Goal: Task Accomplishment & Management: Use online tool/utility

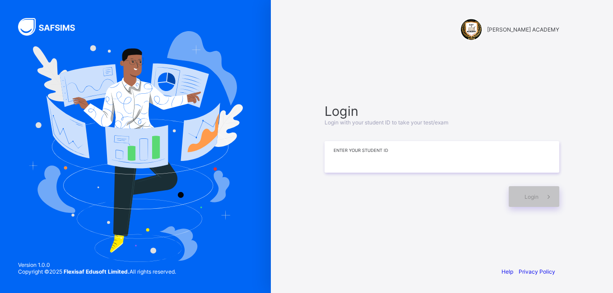
click at [361, 159] on input at bounding box center [441, 157] width 235 height 32
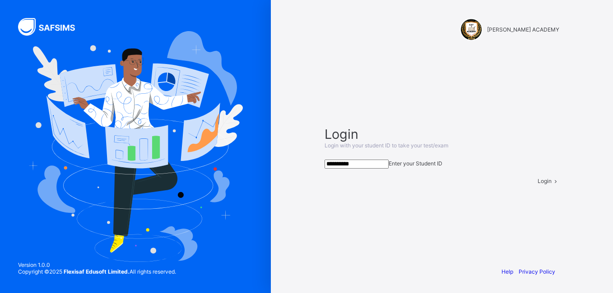
click at [537, 184] on span "Login" at bounding box center [544, 181] width 14 height 7
click at [388, 163] on input "**********" at bounding box center [356, 164] width 64 height 9
type input "**********"
click at [537, 184] on span "Login" at bounding box center [544, 181] width 14 height 7
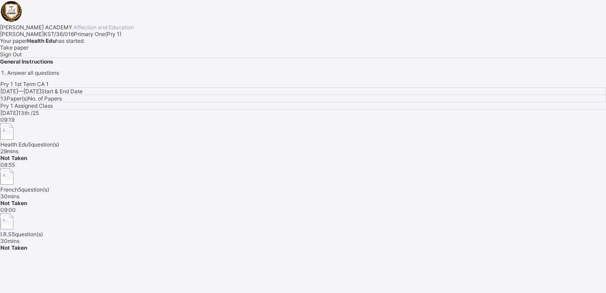
click at [106, 76] on div "KAY ACADEMY Affection and Education Hafsat Umar Isa KST/36/016 Primary One ( Pr…" at bounding box center [303, 38] width 606 height 76
click at [112, 51] on div "Take paper" at bounding box center [303, 47] width 606 height 7
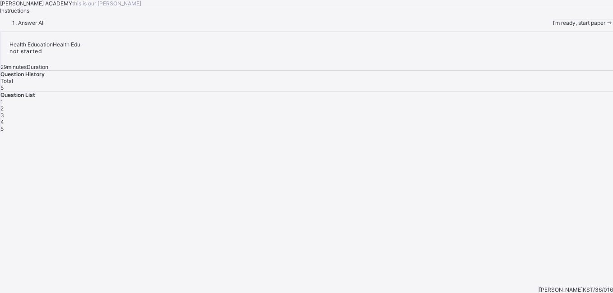
click at [553, 26] on span "I’m ready, start paper" at bounding box center [579, 22] width 52 height 7
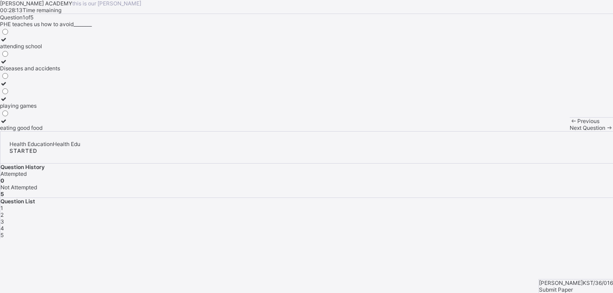
click at [8, 65] on icon at bounding box center [4, 61] width 8 height 7
click at [569, 131] on span "Next Question" at bounding box center [587, 127] width 36 height 7
click at [65, 72] on label "Keep our body fit and healthy" at bounding box center [37, 65] width 74 height 14
click at [569, 131] on span "Next Question" at bounding box center [587, 127] width 36 height 7
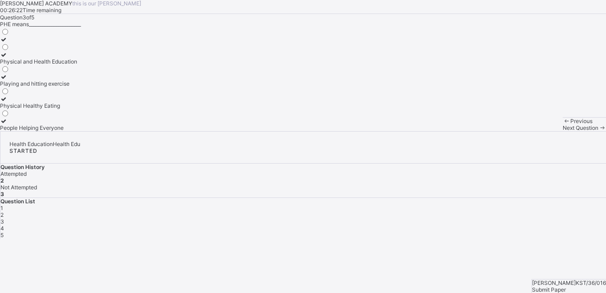
click at [3, 205] on span "1" at bounding box center [1, 208] width 3 height 7
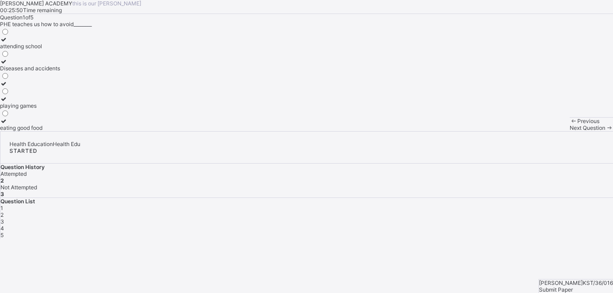
click at [4, 218] on span "3" at bounding box center [2, 221] width 4 height 7
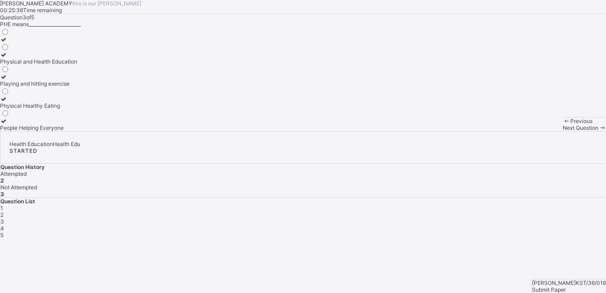
scroll to position [10, 0]
click at [348, 131] on div "Question 3 of 5 PHE means_______________________ Physical and Health Education …" at bounding box center [303, 72] width 606 height 117
click at [72, 65] on div "Physical and Health Education" at bounding box center [38, 61] width 77 height 7
click at [562, 131] on span "Next Question" at bounding box center [580, 127] width 36 height 7
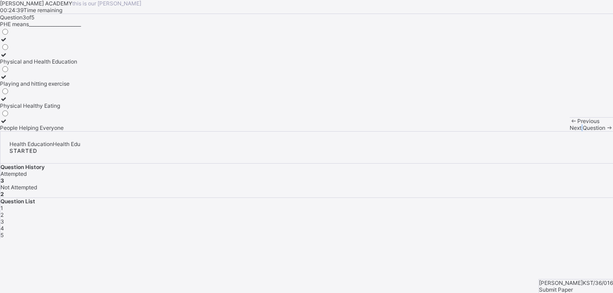
click at [569, 131] on span "Next Question" at bounding box center [587, 127] width 36 height 7
click at [520, 225] on div "4" at bounding box center [306, 228] width 612 height 7
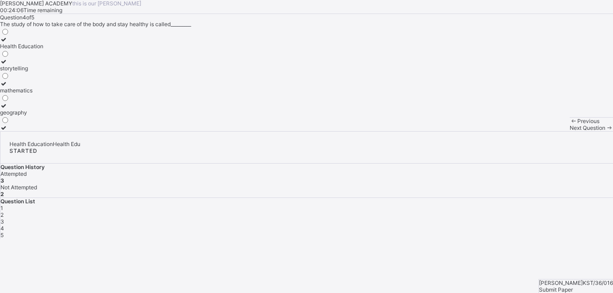
click at [43, 50] on div "Health Education" at bounding box center [21, 46] width 43 height 7
click at [569, 131] on div "Next Question" at bounding box center [590, 127] width 43 height 7
click at [45, 109] on div "Eatig junk food" at bounding box center [22, 105] width 45 height 7
click at [564, 286] on span "Submit Paper" at bounding box center [556, 289] width 34 height 7
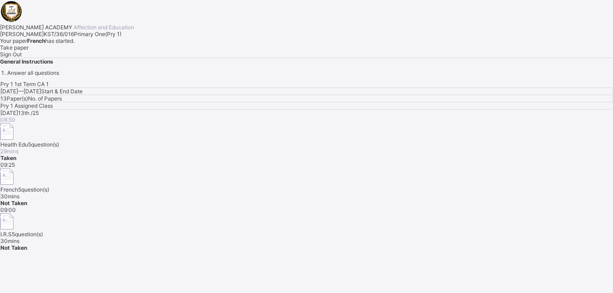
click at [28, 51] on span "Take paper" at bounding box center [14, 47] width 28 height 7
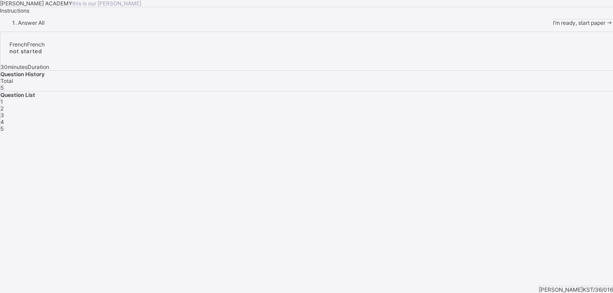
click at [553, 26] on div "I’m ready, start paper" at bounding box center [583, 22] width 60 height 7
click at [553, 26] on span "I’m ready, start paper" at bounding box center [579, 22] width 52 height 7
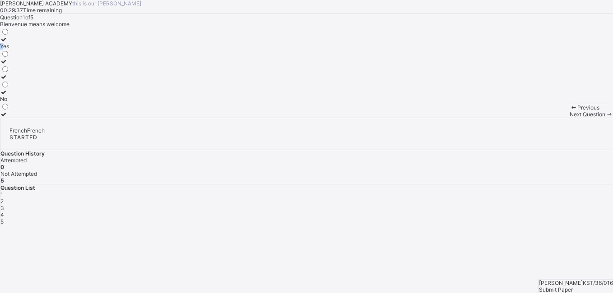
drag, startPoint x: 61, startPoint y: 134, endPoint x: 68, endPoint y: 133, distance: 6.5
click at [9, 50] on label "Yes" at bounding box center [4, 43] width 9 height 14
click at [9, 50] on div "Yes" at bounding box center [4, 46] width 9 height 7
click at [569, 118] on span "Next Question" at bounding box center [587, 114] width 36 height 7
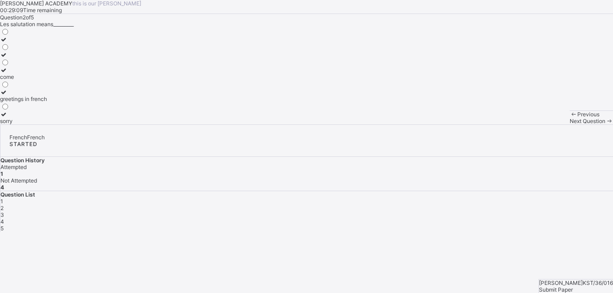
click at [444, 198] on div "1" at bounding box center [306, 201] width 612 height 7
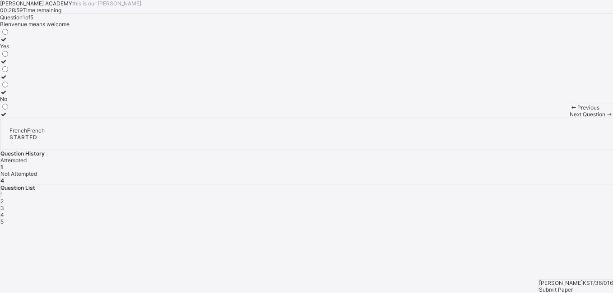
click at [467, 198] on div "2" at bounding box center [306, 201] width 612 height 7
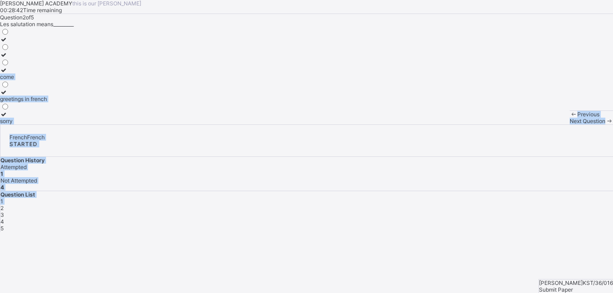
drag, startPoint x: 467, startPoint y: 180, endPoint x: 355, endPoint y: 103, distance: 135.4
click at [355, 103] on div "KAY ACADEMY this is our motton 00:28:42 Time remaining Question 2 of 5 Les salu…" at bounding box center [306, 116] width 613 height 232
click at [355, 103] on div "Question 2 of 5 Les salutation means_________ come greetings in french sorry" at bounding box center [306, 69] width 613 height 111
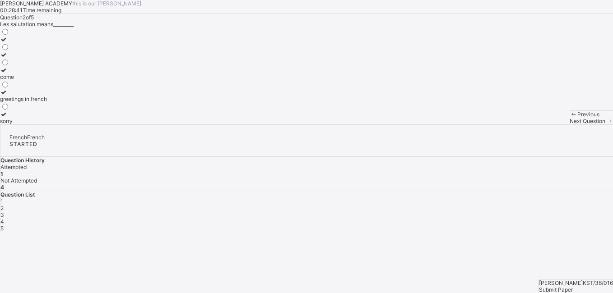
click at [355, 103] on div "Question 2 of 5 Les salutation means_________ come greetings in french sorry" at bounding box center [306, 69] width 613 height 111
click at [47, 124] on label "sorry" at bounding box center [23, 118] width 47 height 14
click at [569, 124] on div "Next Question" at bounding box center [590, 121] width 43 height 7
click at [35, 50] on div "good evening" at bounding box center [17, 46] width 35 height 7
click at [569, 124] on div "Next Question" at bounding box center [590, 121] width 43 height 7
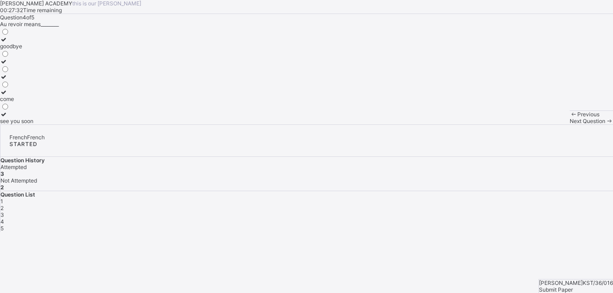
click at [33, 50] on label "goodbye" at bounding box center [16, 43] width 33 height 14
click at [569, 124] on span "Next Question" at bounding box center [587, 121] width 36 height 7
click at [51, 102] on div "have a nice day" at bounding box center [25, 99] width 51 height 7
drag, startPoint x: 559, startPoint y: 269, endPoint x: 590, endPoint y: 253, distance: 34.9
click at [590, 232] on div "French French STARTED Question History Attempted 5 Not Attempted 0 Question Lis…" at bounding box center [306, 177] width 613 height 107
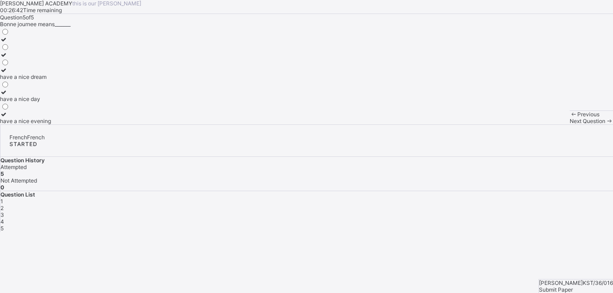
drag, startPoint x: 590, startPoint y: 253, endPoint x: 569, endPoint y: 280, distance: 33.7
click at [569, 286] on span "Submit Paper" at bounding box center [556, 289] width 34 height 7
click at [569, 280] on div "× Submitting Paper This action will submit your paper. You won't have access to…" at bounding box center [306, 277] width 613 height 90
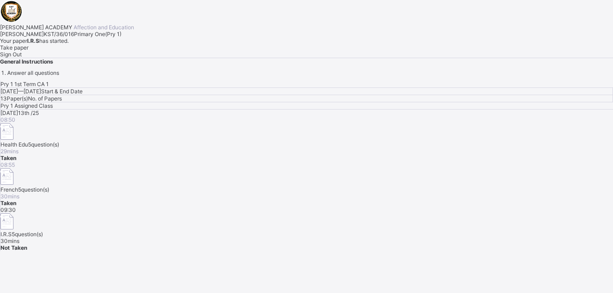
click at [28, 51] on span "Take paper" at bounding box center [14, 47] width 28 height 7
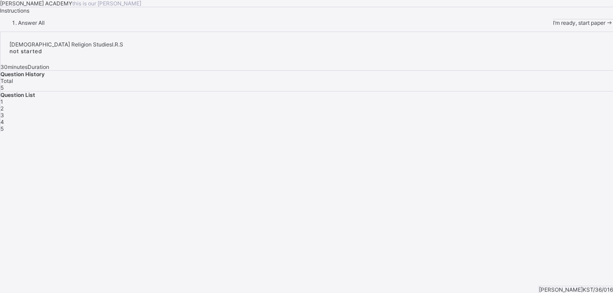
click at [553, 26] on div "I’m ready, start paper" at bounding box center [583, 22] width 60 height 7
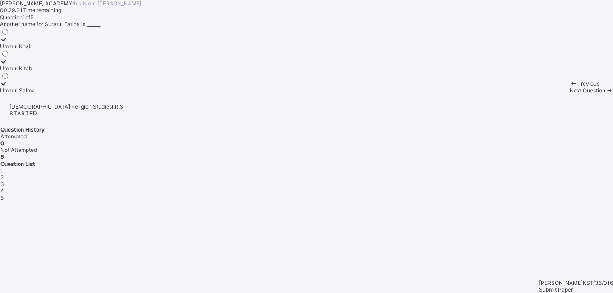
click at [35, 50] on div "Ummul Khair" at bounding box center [17, 46] width 35 height 7
click at [569, 94] on div "Previous Next Question" at bounding box center [590, 87] width 43 height 14
click at [569, 94] on span "Next Question" at bounding box center [587, 90] width 36 height 7
click at [15, 50] on label "Ya'un" at bounding box center [7, 43] width 15 height 14
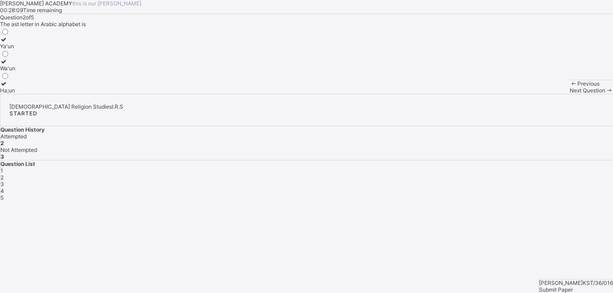
click at [175, 94] on div "KAY ACADEMY this is our motton 00:28:09 Time remaining Question 2 of 5 The ast …" at bounding box center [306, 47] width 613 height 94
click at [569, 94] on span "Next Question" at bounding box center [587, 90] width 36 height 7
click at [9, 94] on div "27" at bounding box center [4, 90] width 9 height 7
click at [569, 94] on span "Next Question" at bounding box center [587, 90] width 36 height 7
click at [9, 94] on label "7" at bounding box center [4, 87] width 9 height 14
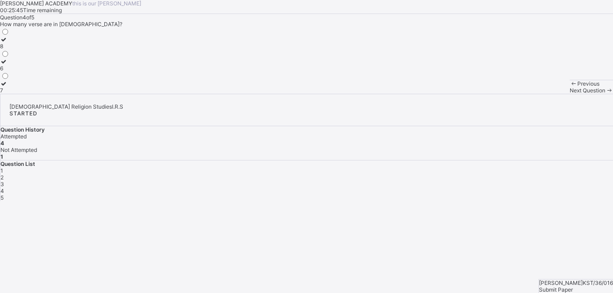
click at [569, 94] on span "Next Question" at bounding box center [587, 90] width 36 height 7
click at [14, 94] on label "Alif" at bounding box center [7, 87] width 14 height 14
click at [567, 286] on span "Submit Paper" at bounding box center [556, 289] width 34 height 7
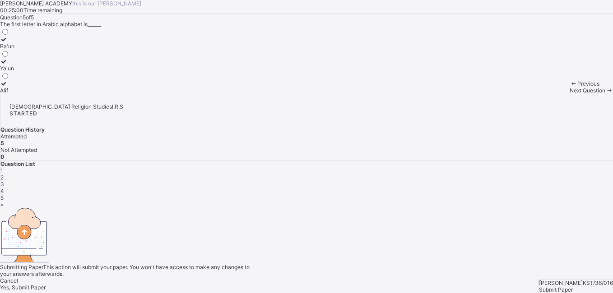
click at [567, 277] on div "× Submitting Paper This action will submit your paper. You won't have access to…" at bounding box center [306, 246] width 613 height 90
click at [462, 259] on div "× Submitting Paper This action will submit your paper. You won't have access to…" at bounding box center [306, 246] width 613 height 90
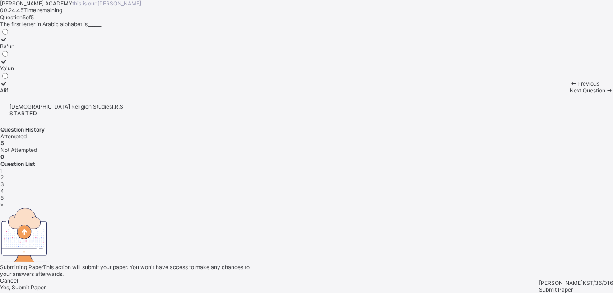
click at [46, 284] on span "Yes, Submit Paper" at bounding box center [23, 287] width 46 height 7
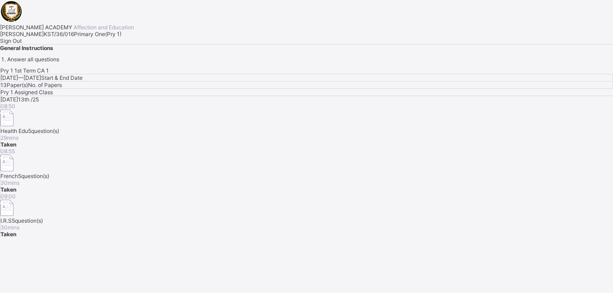
click at [100, 44] on div "Sign Out" at bounding box center [306, 40] width 613 height 7
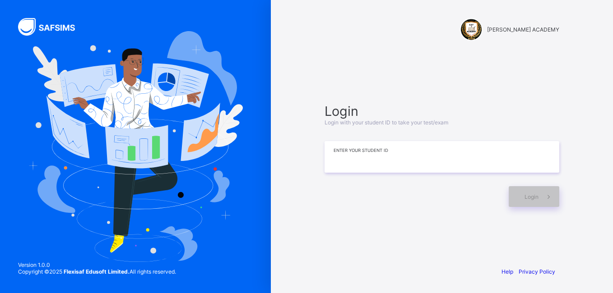
click at [355, 160] on input at bounding box center [441, 157] width 235 height 32
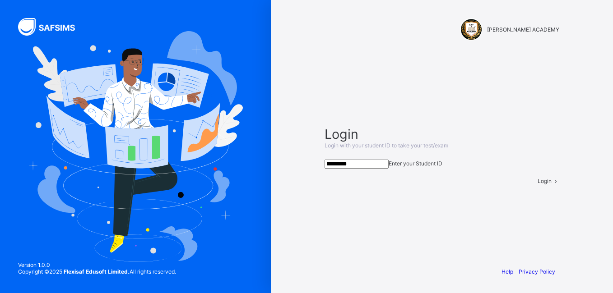
type input "*********"
click at [537, 184] on span "Login" at bounding box center [544, 181] width 14 height 7
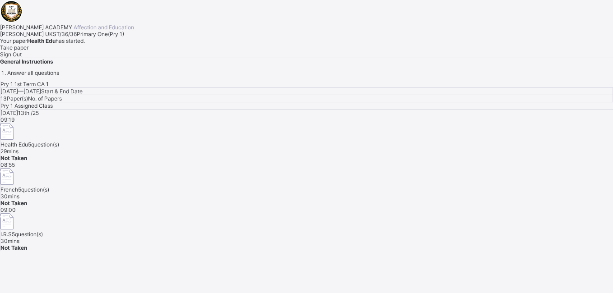
click at [28, 51] on span "Take paper" at bounding box center [14, 47] width 28 height 7
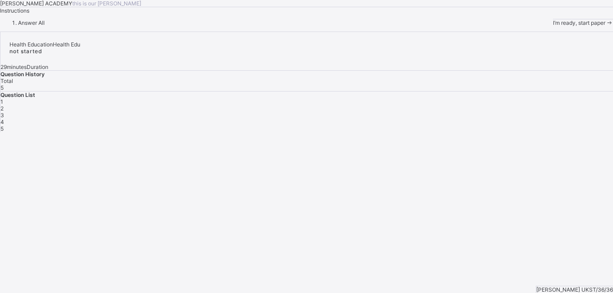
click at [553, 26] on div "I’m ready, start paper" at bounding box center [583, 22] width 60 height 7
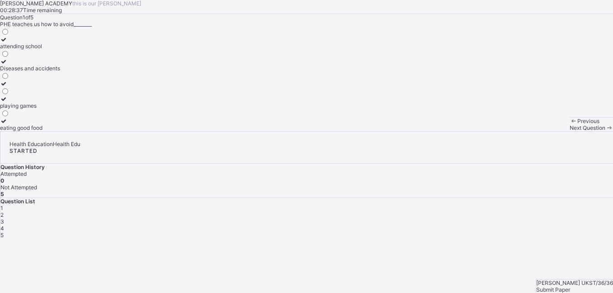
click at [55, 72] on label "Diseases and accidents" at bounding box center [30, 65] width 60 height 14
click at [569, 131] on span "Next Question" at bounding box center [587, 127] width 36 height 7
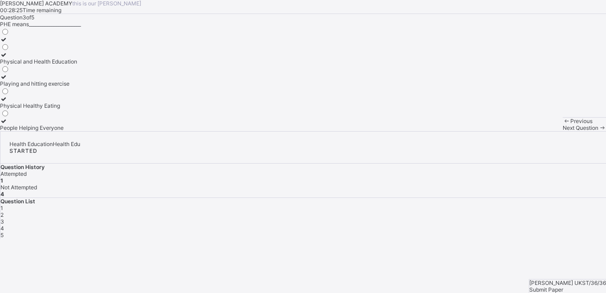
click at [468, 212] on div "2" at bounding box center [302, 215] width 605 height 7
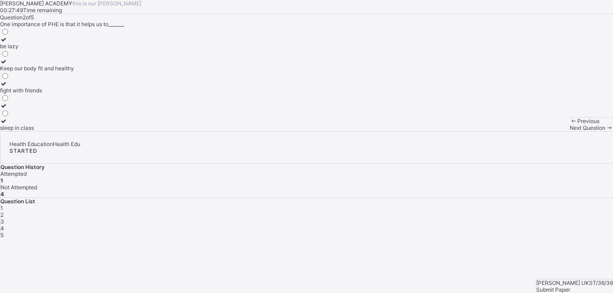
drag, startPoint x: 367, startPoint y: 188, endPoint x: 318, endPoint y: 153, distance: 59.8
click at [318, 131] on div "Question 2 of 5 One importance of PHE is that it helps us to_______ be lazy Kee…" at bounding box center [306, 72] width 613 height 117
drag, startPoint x: 88, startPoint y: 153, endPoint x: 163, endPoint y: 67, distance: 114.2
click at [163, 67] on div "Question 2 of 5 One importance of PHE is that it helps us to_______ be lazy Kee…" at bounding box center [306, 72] width 613 height 117
click at [71, 72] on div "Keep our body fit and healthy" at bounding box center [37, 68] width 74 height 7
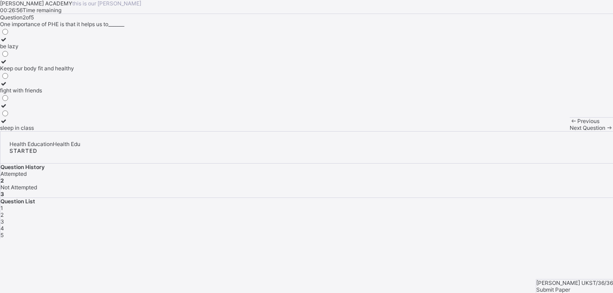
click at [569, 131] on div "Next Question" at bounding box center [590, 127] width 43 height 7
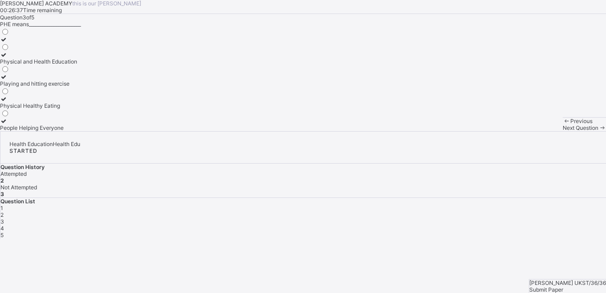
click at [72, 65] on div "Physical and Health Education" at bounding box center [38, 61] width 77 height 7
click at [562, 131] on span "Next Question" at bounding box center [580, 127] width 36 height 7
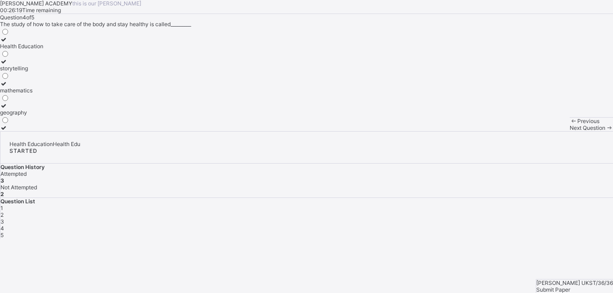
click at [34, 21] on span at bounding box center [34, 17] width 0 height 7
click at [43, 50] on label "Health Education" at bounding box center [21, 43] width 43 height 14
click at [569, 131] on div "Next Question" at bounding box center [590, 127] width 43 height 7
click at [45, 109] on label "Eatig junk food" at bounding box center [22, 103] width 45 height 14
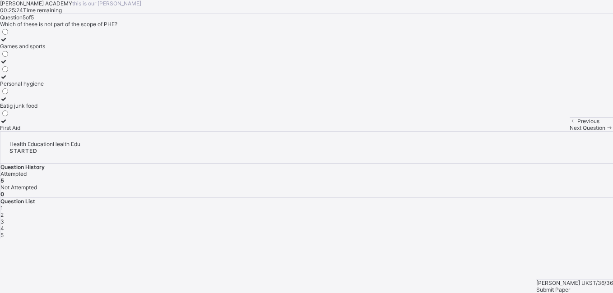
click at [570, 286] on span "Submit Paper" at bounding box center [553, 289] width 34 height 7
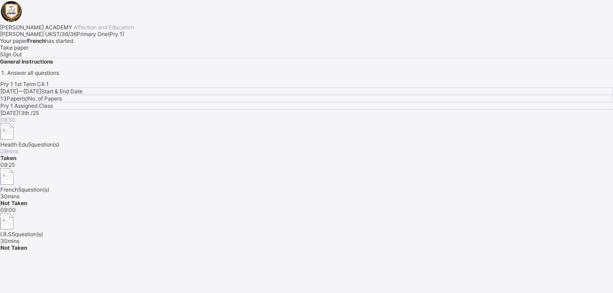
click at [111, 51] on div "Take paper" at bounding box center [306, 47] width 613 height 7
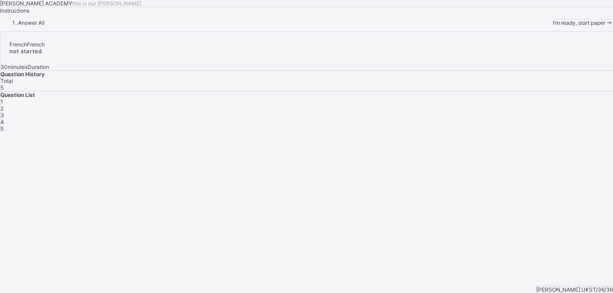
click at [553, 26] on span "I’m ready, start paper" at bounding box center [579, 22] width 52 height 7
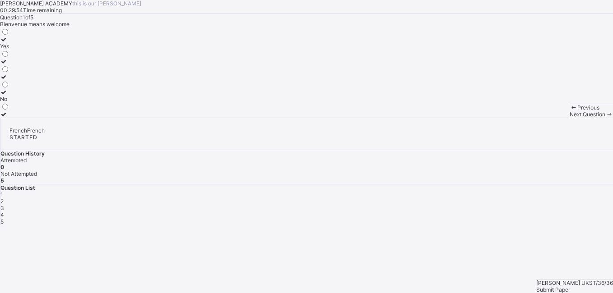
click at [238, 118] on div "Question 1 of 5 Bienvenue means welcome Yes No" at bounding box center [306, 66] width 613 height 104
click at [9, 50] on label "Yes" at bounding box center [4, 43] width 9 height 14
click at [569, 118] on span "Next Question" at bounding box center [587, 114] width 36 height 7
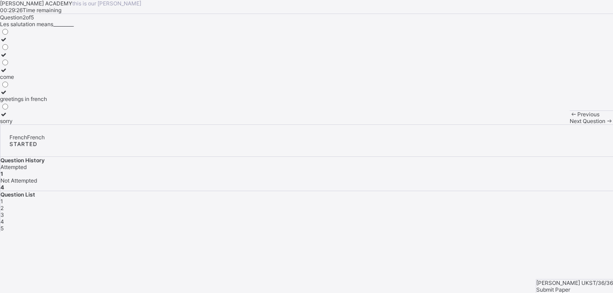
click at [47, 118] on div at bounding box center [23, 114] width 47 height 7
click at [569, 124] on div "Previous Next Question" at bounding box center [590, 118] width 43 height 14
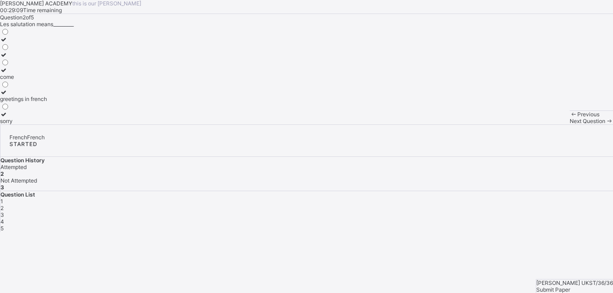
drag, startPoint x: 365, startPoint y: 273, endPoint x: 291, endPoint y: 204, distance: 101.8
click at [291, 124] on div "Question 2 of 5 Les salutation means_________ come greetings in french sorry" at bounding box center [306, 69] width 613 height 111
click at [569, 124] on div "Next Question" at bounding box center [590, 121] width 43 height 7
click at [494, 212] on div "3" at bounding box center [306, 215] width 612 height 7
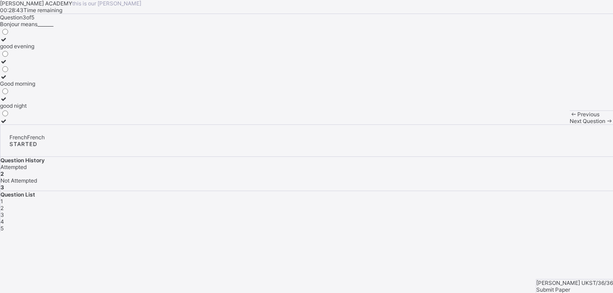
click at [35, 87] on div "Good morning" at bounding box center [17, 83] width 35 height 7
click at [569, 124] on div "Next Question" at bounding box center [590, 121] width 43 height 7
click at [51, 102] on label "have a nice day" at bounding box center [25, 96] width 51 height 14
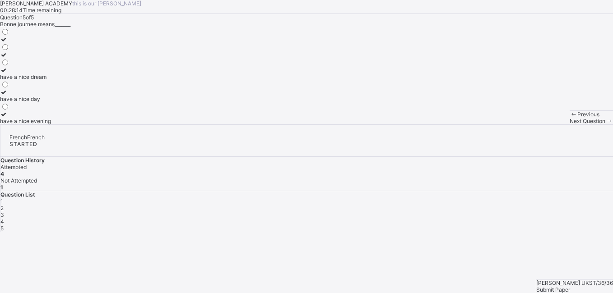
click at [4, 218] on span "4" at bounding box center [2, 221] width 4 height 7
drag, startPoint x: 360, startPoint y: 184, endPoint x: 399, endPoint y: 192, distance: 40.0
click at [399, 124] on div "KAY ACADEMY this is our motton 00:28:02 Time remaining Question 4 of 5 Au revoi…" at bounding box center [306, 62] width 613 height 124
click at [33, 50] on div "goodbye" at bounding box center [16, 46] width 33 height 7
click at [569, 124] on span "Next Question" at bounding box center [587, 121] width 36 height 7
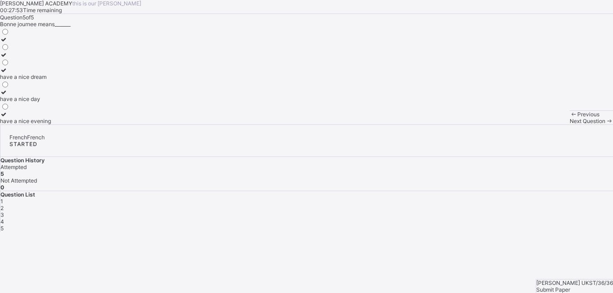
click at [569, 124] on span "Next Question" at bounding box center [587, 121] width 36 height 7
click at [571, 286] on div "Submit Paper" at bounding box center [574, 289] width 77 height 7
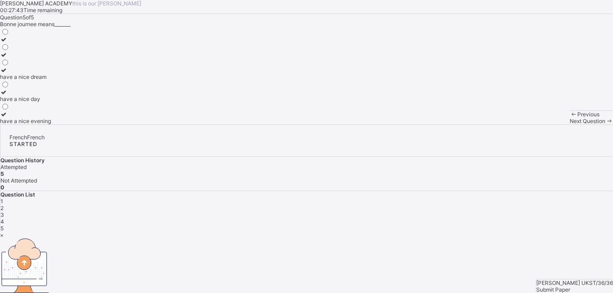
drag, startPoint x: 332, startPoint y: 209, endPoint x: 382, endPoint y: 209, distance: 50.5
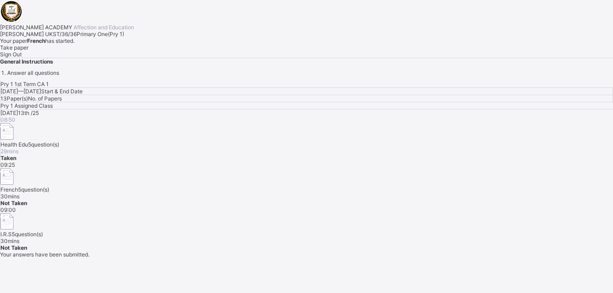
click at [99, 51] on div "Take paper" at bounding box center [306, 47] width 613 height 7
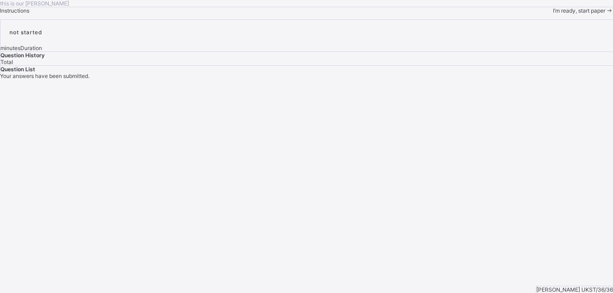
click at [99, 14] on div "this is our motton Instructions I’m ready, start paper" at bounding box center [306, 7] width 613 height 14
click at [553, 14] on div "I’m ready, start paper" at bounding box center [583, 10] width 60 height 7
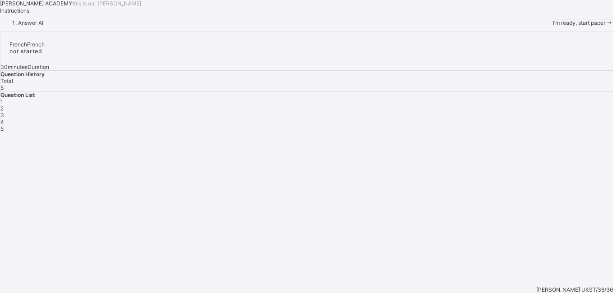
click at [553, 26] on span "I’m ready, start paper" at bounding box center [579, 22] width 52 height 7
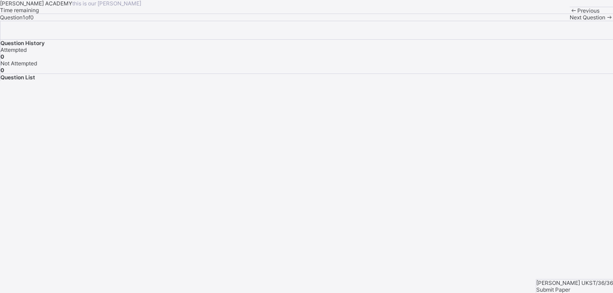
drag, startPoint x: 51, startPoint y: 277, endPoint x: 65, endPoint y: 247, distance: 33.1
click at [65, 21] on div "KAY ACADEMY this is our motton Time remaining Question 1 of 0 Previous Next Que…" at bounding box center [306, 10] width 613 height 21
click at [570, 286] on span "Submit Paper" at bounding box center [553, 289] width 34 height 7
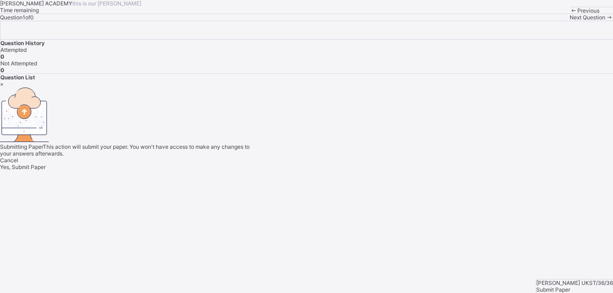
click at [46, 170] on span "Yes, Submit Paper" at bounding box center [23, 167] width 46 height 7
click at [399, 81] on div "×" at bounding box center [306, 84] width 613 height 7
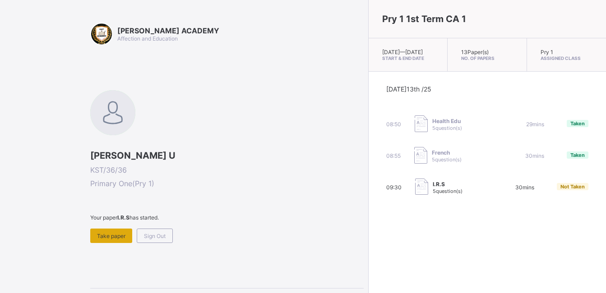
click at [106, 230] on div "Take paper" at bounding box center [111, 236] width 42 height 14
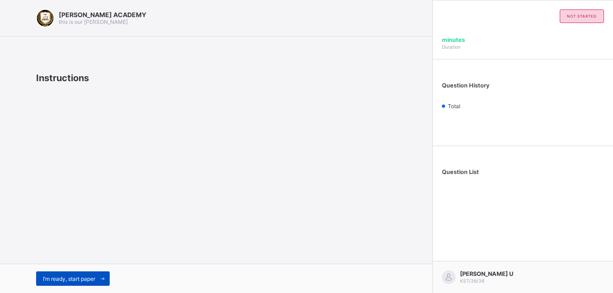
click at [60, 277] on span "I’m ready, start paper" at bounding box center [69, 279] width 52 height 7
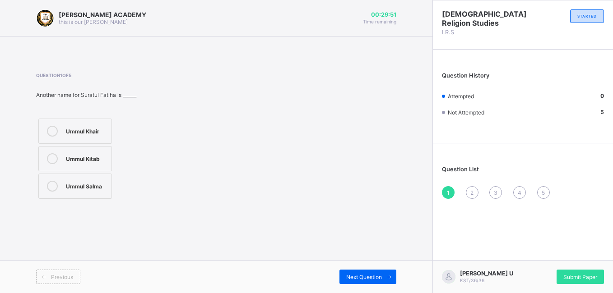
click at [80, 126] on div "Ummul Khair" at bounding box center [86, 130] width 41 height 9
click at [370, 276] on span "Next Question" at bounding box center [364, 277] width 36 height 7
click at [71, 133] on div "Ya'un" at bounding box center [86, 130] width 41 height 9
click at [364, 276] on span "Next Question" at bounding box center [364, 277] width 36 height 7
click at [86, 191] on div "27" at bounding box center [86, 186] width 41 height 11
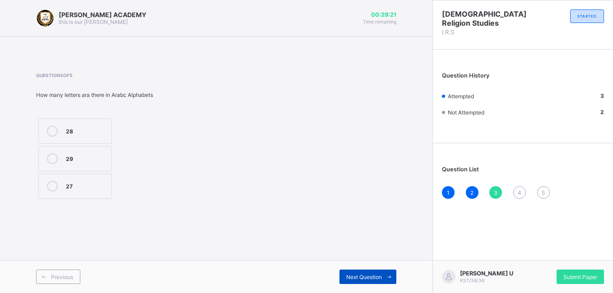
click at [364, 272] on div "Next Question" at bounding box center [367, 277] width 57 height 14
click at [87, 193] on label "7" at bounding box center [75, 186] width 74 height 25
click at [365, 279] on span "Next Question" at bounding box center [364, 277] width 36 height 7
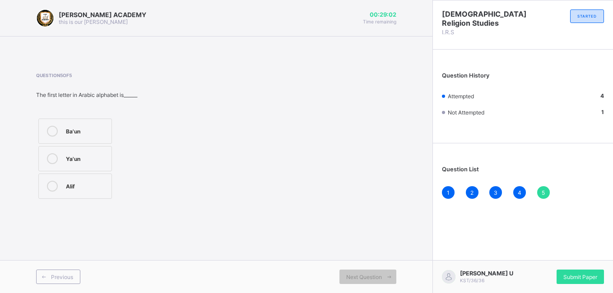
click at [93, 178] on label "Alif" at bounding box center [75, 186] width 74 height 25
click at [578, 274] on span "Submit Paper" at bounding box center [580, 277] width 34 height 7
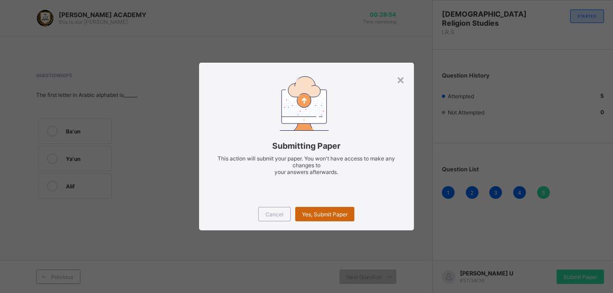
click at [343, 215] on span "Yes, Submit Paper" at bounding box center [325, 214] width 46 height 7
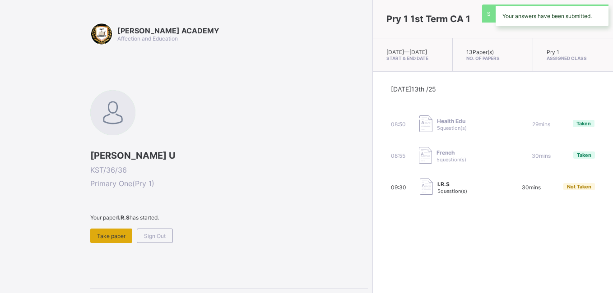
click at [130, 238] on div "Take paper" at bounding box center [111, 236] width 42 height 14
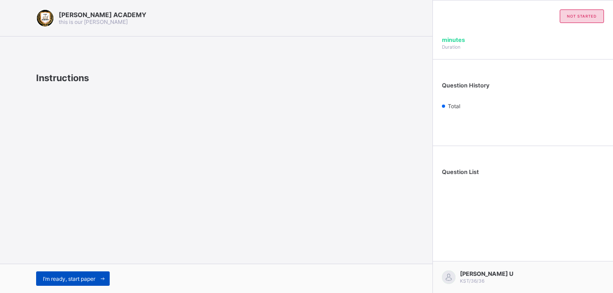
click at [80, 272] on div "I’m ready, start paper" at bounding box center [73, 279] width 74 height 14
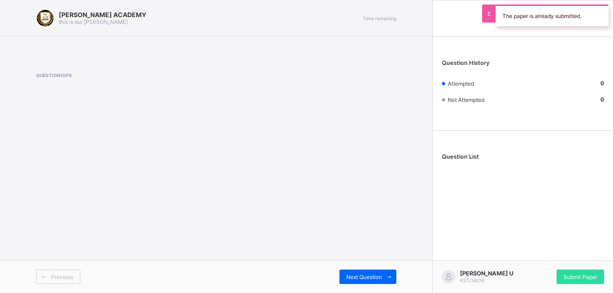
click at [5, 125] on div "KAY ACADEMY this is our motton Time remaining Question 1 of 0 Previous Next Que…" at bounding box center [216, 146] width 432 height 293
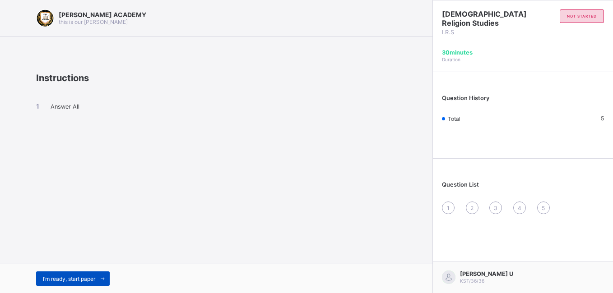
click at [69, 276] on span "I’m ready, start paper" at bounding box center [69, 279] width 52 height 7
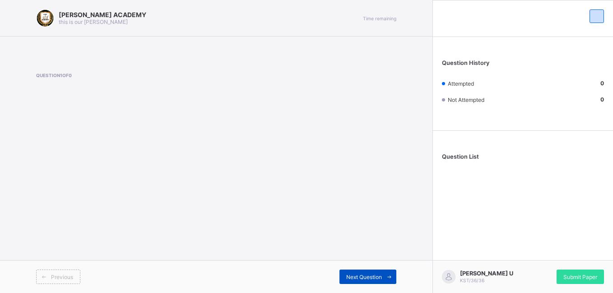
click at [353, 274] on span "Next Question" at bounding box center [364, 277] width 36 height 7
